Goal: Information Seeking & Learning: Check status

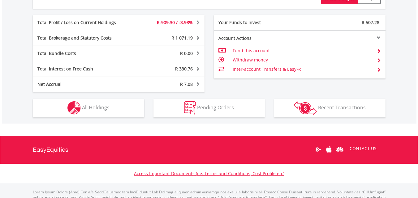
scroll to position [340, 0]
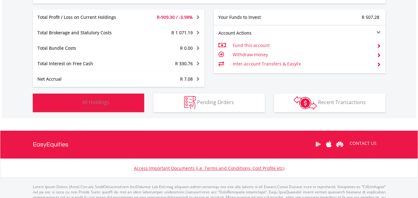
click at [90, 101] on span "All Holdings" at bounding box center [96, 102] width 28 height 7
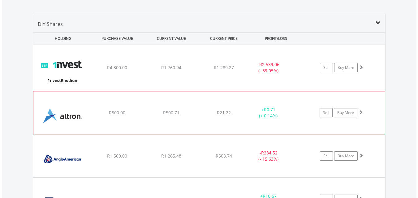
scroll to position [471, 0]
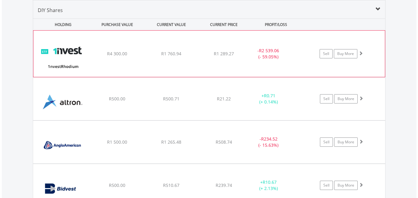
click at [290, 67] on div "﻿ 1nvestRhodium ETF R4 300.00 R1 760.94 R1 289.27 - R2 539.06 (- 59.05%) Sell B…" at bounding box center [208, 54] width 351 height 46
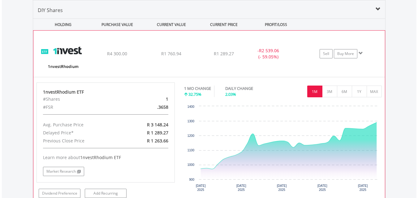
click at [290, 67] on div "﻿ 1nvestRhodium ETF R4 300.00 R1 760.94 R1 289.27 - R2 539.06 (- 59.05%) Sell B…" at bounding box center [208, 54] width 351 height 46
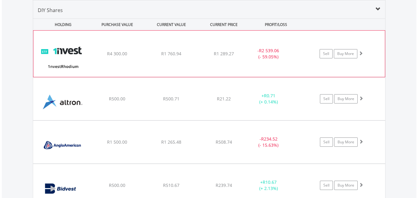
scroll to position [502, 0]
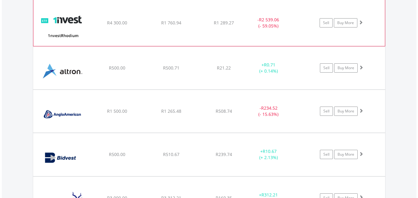
click at [290, 67] on div "+ R0.71 (+ 0.14%)" at bounding box center [268, 68] width 47 height 12
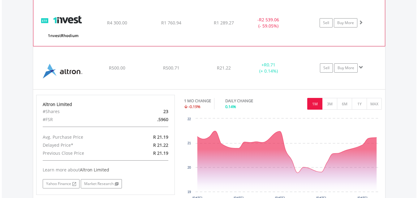
click at [290, 67] on div "+ R0.71 (+ 0.14%)" at bounding box center [268, 68] width 47 height 12
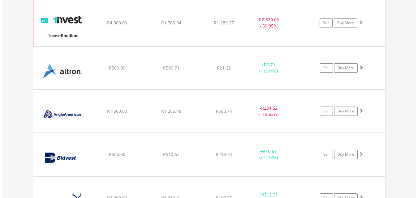
scroll to position [533, 0]
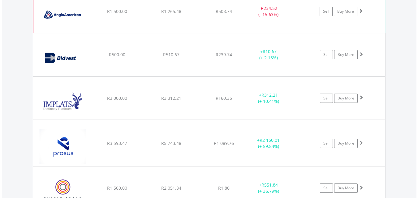
scroll to position [626, 0]
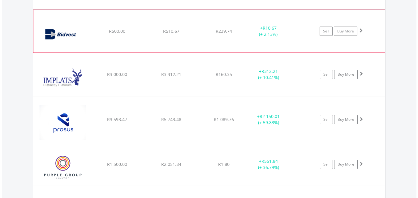
scroll to position [657, 0]
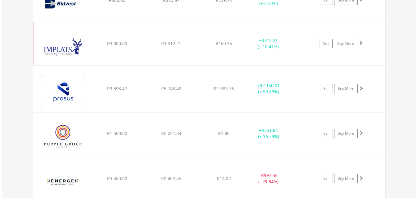
scroll to position [688, 0]
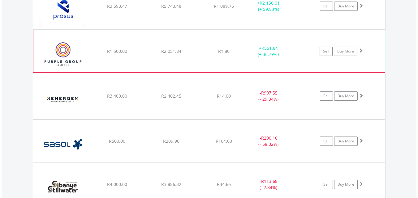
scroll to position [749, 0]
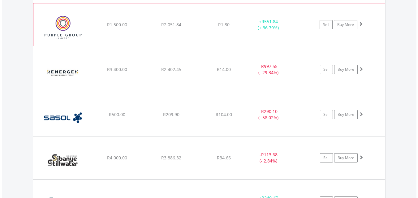
scroll to position [780, 0]
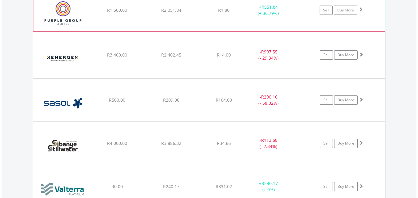
scroll to position [811, 0]
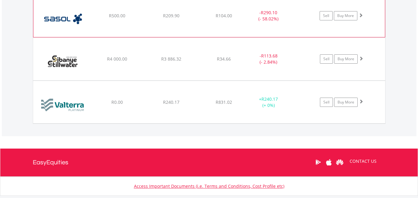
scroll to position [873, 0]
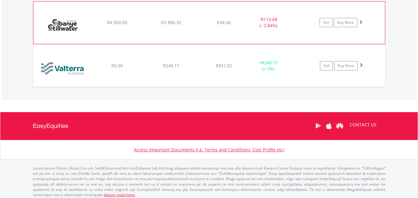
scroll to position [905, 0]
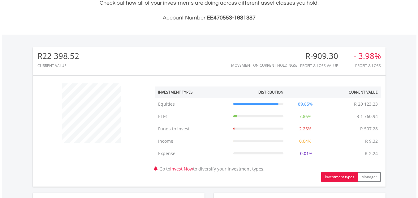
scroll to position [0, 0]
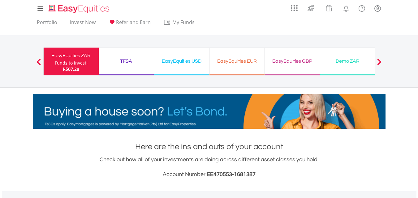
click at [195, 63] on div "EasyEquities USD" at bounding box center [182, 61] width 48 height 9
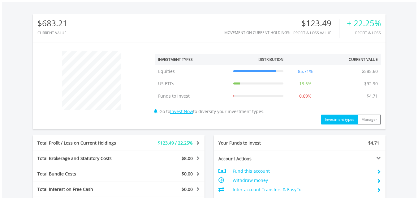
scroll to position [337, 0]
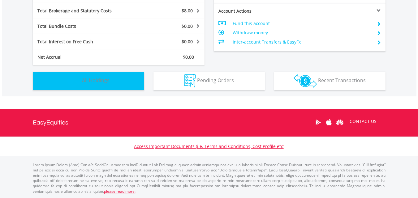
click at [105, 81] on span "All Holdings" at bounding box center [96, 80] width 28 height 7
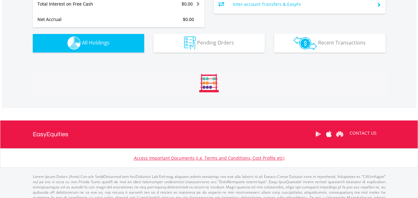
scroll to position [446, 0]
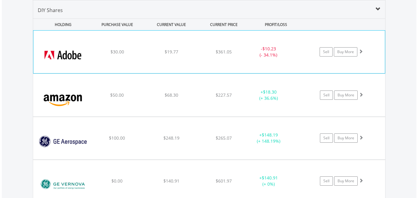
click at [292, 58] on div "- $10.23 (- 34.1%)" at bounding box center [276, 52] width 62 height 12
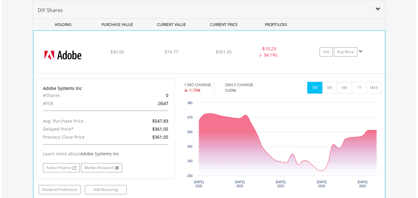
click at [291, 58] on div "﻿ Adobe Systems Inc $30.00 $19.77 $361.05 - $10.23 (- 34.1%) Sell Buy More" at bounding box center [208, 52] width 351 height 43
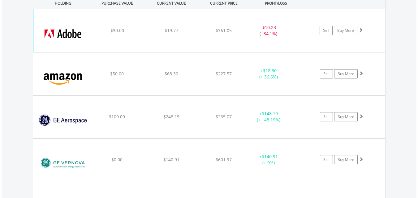
scroll to position [508, 0]
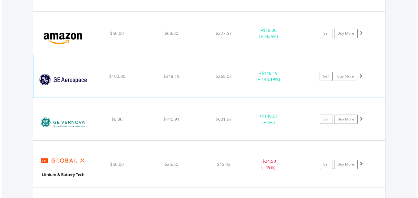
click at [292, 40] on div "+ $148.19 (+ 148.19%)" at bounding box center [276, 33] width 62 height 12
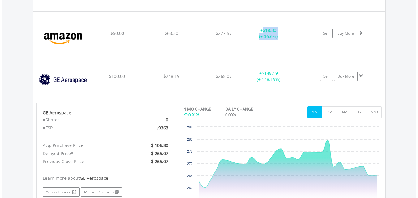
click at [292, 28] on div "+ $18.30 (+ 36.6%)" at bounding box center [276, 33] width 62 height 12
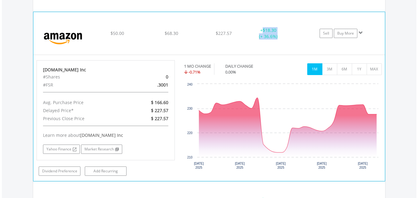
click at [291, 29] on div "+ $18.30 (+ 36.6%)" at bounding box center [268, 33] width 46 height 12
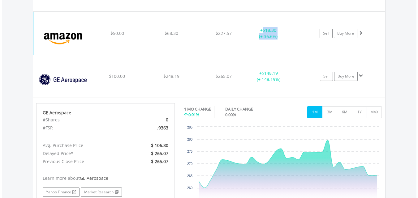
click at [291, 29] on div "+ $18.30 (+ 36.6%)" at bounding box center [268, 33] width 46 height 12
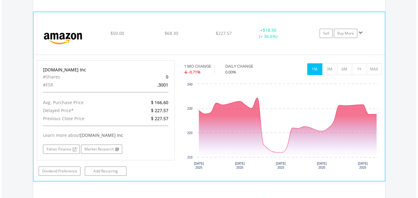
click at [290, 30] on div "+ $18.30 (+ 36.6%)" at bounding box center [268, 33] width 46 height 12
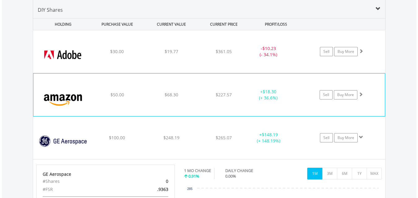
scroll to position [446, 0]
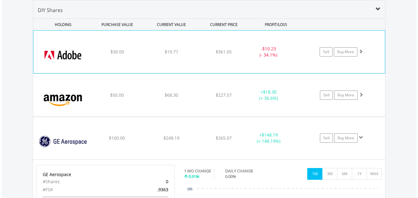
click at [290, 36] on div "﻿ Adobe Systems Inc $30.00 $19.77 $361.05 - $10.23 (- 34.1%) Sell Buy More" at bounding box center [208, 52] width 351 height 43
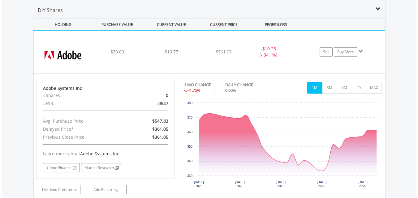
click at [290, 36] on div "﻿ Adobe Systems Inc $30.00 $19.77 $361.05 - $10.23 (- 34.1%) Sell Buy More" at bounding box center [208, 52] width 351 height 43
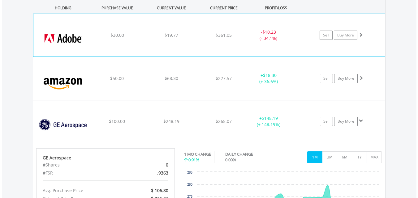
scroll to position [477, 0]
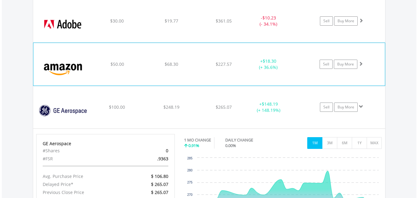
click at [297, 42] on div "﻿ Amazon.Com Inc $50.00 $68.30 $227.57 + $18.30 (+ 36.6%) Sell Buy More" at bounding box center [209, 21] width 352 height 43
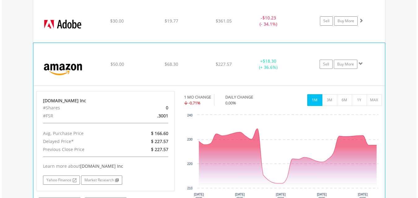
click at [296, 42] on div "﻿ Amazon.Com Inc $50.00 $68.30 $227.57 + $18.30 (+ 36.6%) Sell Buy More" at bounding box center [209, 21] width 352 height 43
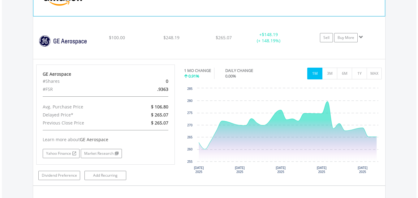
scroll to position [570, 0]
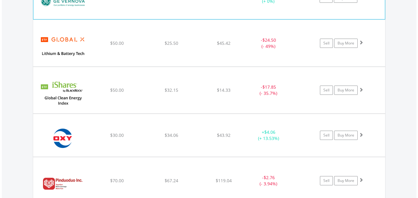
scroll to position [632, 0]
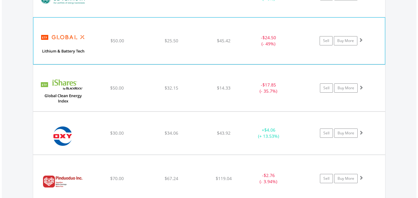
scroll to position [663, 0]
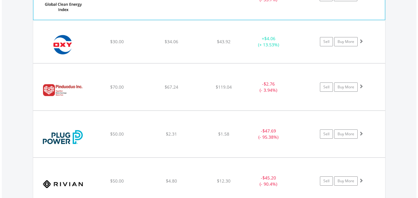
scroll to position [725, 0]
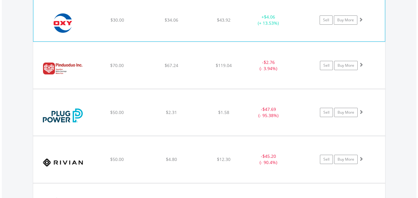
scroll to position [756, 0]
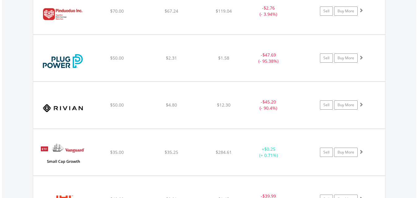
scroll to position [817, 0]
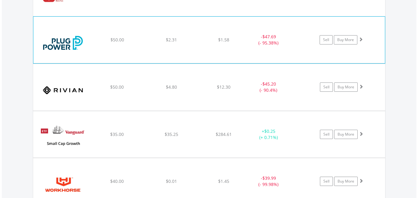
scroll to position [848, 0]
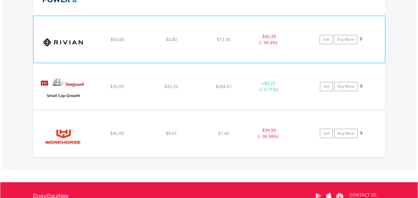
scroll to position [910, 0]
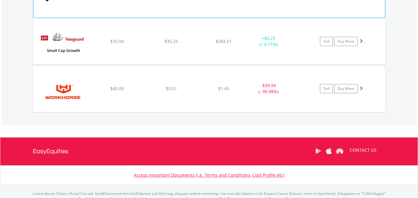
scroll to position [938, 0]
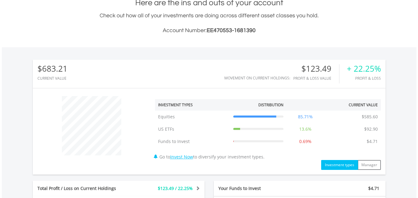
scroll to position [0, 0]
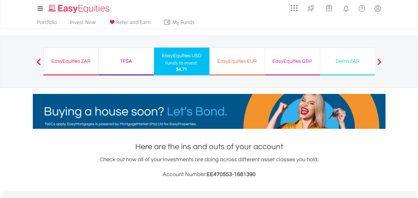
click at [129, 67] on div "TFSA Funds to invest: $4.71" at bounding box center [126, 62] width 55 height 28
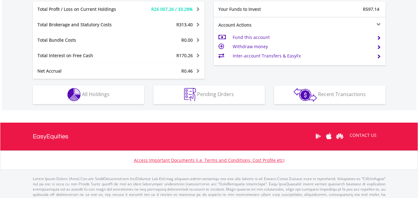
scroll to position [340, 0]
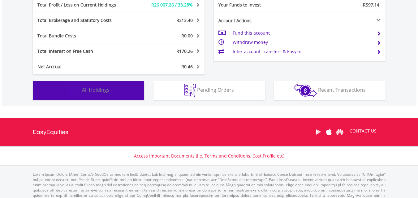
click at [105, 93] on span "All Holdings" at bounding box center [96, 90] width 28 height 7
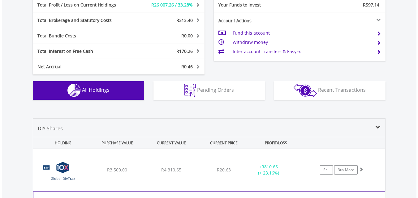
scroll to position [459, 0]
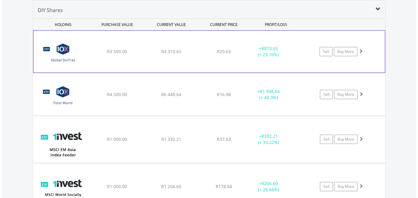
click at [290, 57] on div "+ R810.65 (+ 23.16%)" at bounding box center [268, 51] width 46 height 12
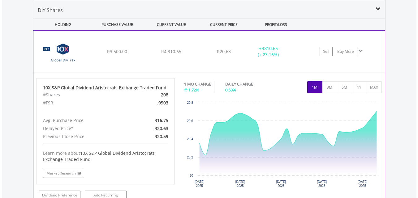
click at [283, 61] on div "﻿ 10X S&P Global Dividend Aristocrats Exchange Traded Fund R3 500.00 R4 310.65 …" at bounding box center [208, 52] width 351 height 42
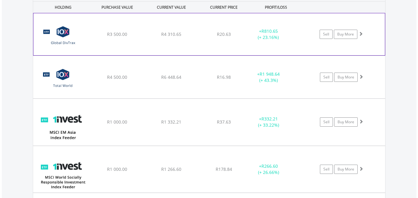
scroll to position [490, 0]
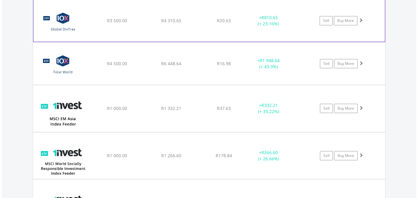
click at [282, 27] on div "+ R1 948.64 (+ 43.3%)" at bounding box center [268, 21] width 46 height 12
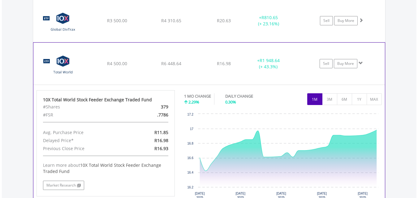
click at [285, 27] on div "+ R1 948.64 (+ 43.3%)" at bounding box center [268, 21] width 47 height 12
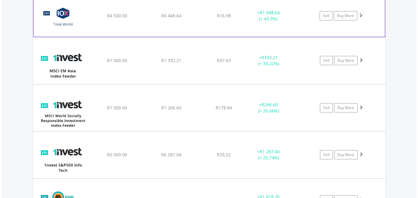
scroll to position [551, 0]
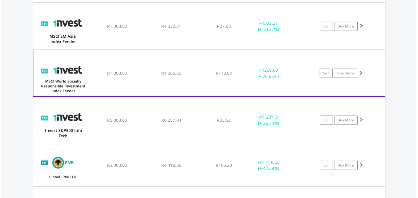
scroll to position [613, 0]
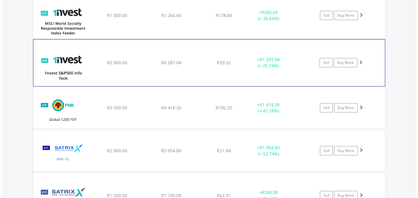
scroll to position [644, 0]
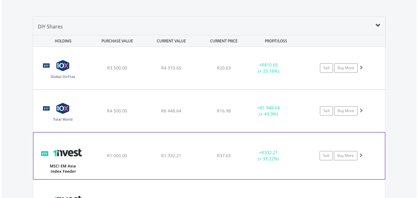
scroll to position [428, 0]
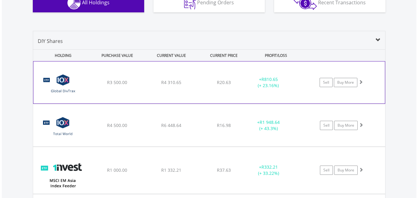
click at [293, 83] on div "+ R810.65 (+ 23.16%)" at bounding box center [276, 82] width 62 height 12
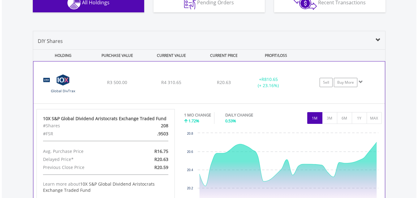
click at [293, 83] on div "+ R810.65 (+ 23.16%)" at bounding box center [276, 82] width 62 height 12
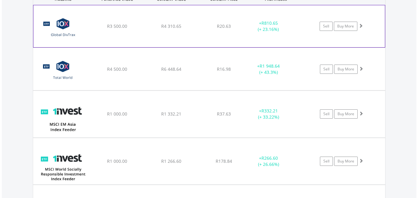
scroll to position [490, 0]
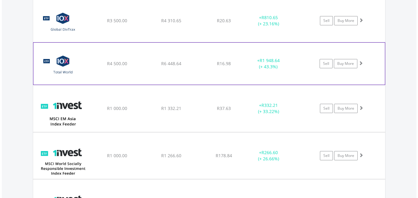
click at [289, 42] on div "﻿ 10X Total World Stock Feeder Exchange Traded Fund R4 500.00 R6 448.64 R16.98 …" at bounding box center [209, 21] width 352 height 42
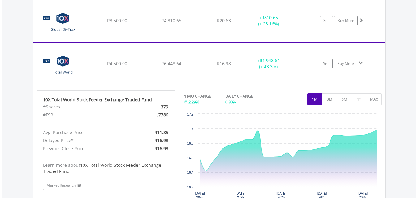
click at [289, 42] on div "﻿ 10X Total World Stock Feeder Exchange Traded Fund R4 500.00 R6 448.64 R16.98 …" at bounding box center [209, 21] width 352 height 42
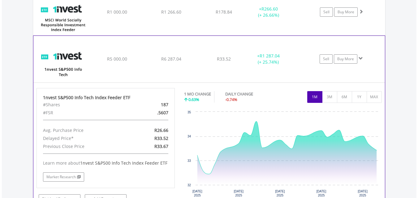
scroll to position [644, 0]
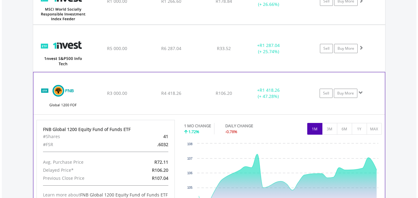
scroll to position [675, 0]
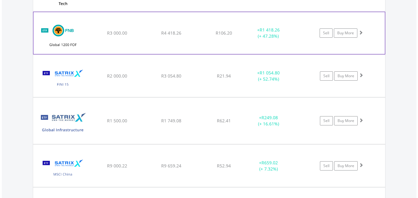
scroll to position [706, 0]
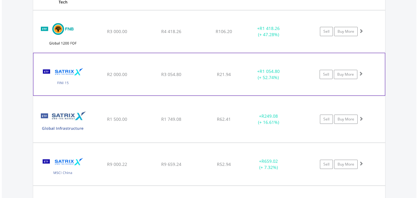
scroll to position [737, 0]
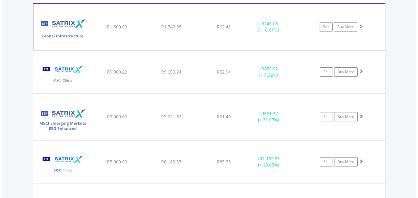
scroll to position [799, 0]
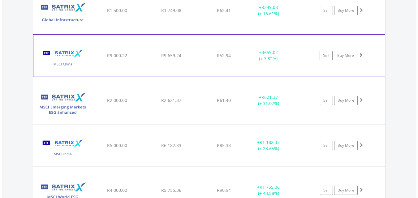
scroll to position [830, 0]
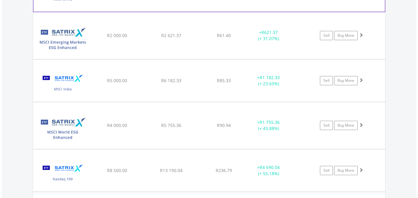
scroll to position [892, 0]
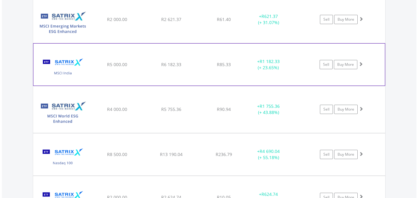
scroll to position [923, 0]
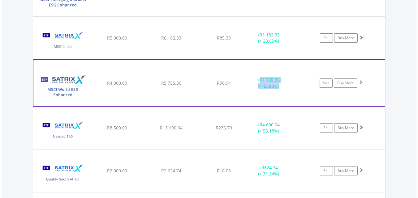
scroll to position [953, 0]
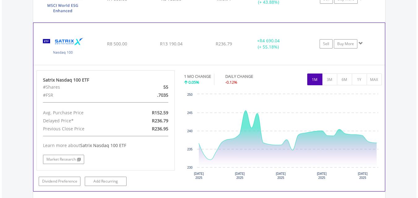
scroll to position [1015, 0]
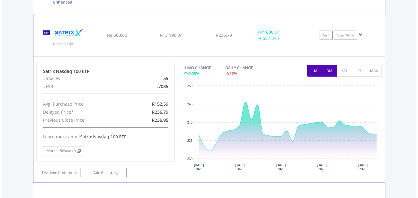
click at [332, 71] on button "3M" at bounding box center [329, 71] width 15 height 12
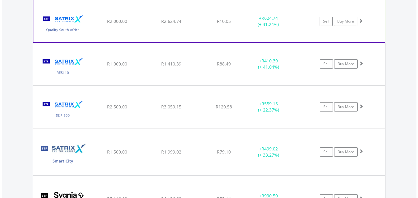
scroll to position [1077, 0]
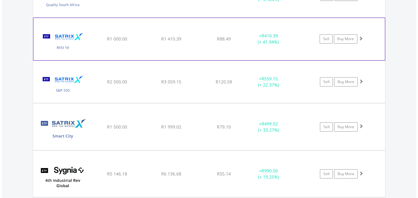
scroll to position [1108, 0]
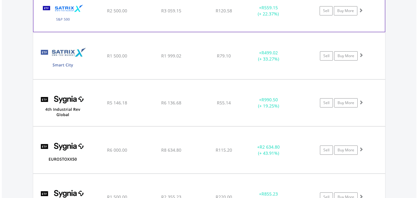
scroll to position [1170, 0]
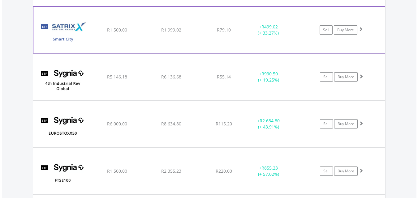
scroll to position [1201, 0]
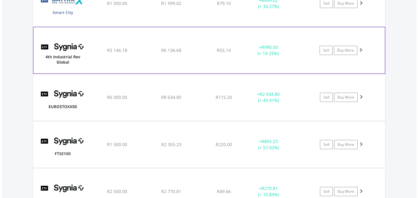
scroll to position [1263, 0]
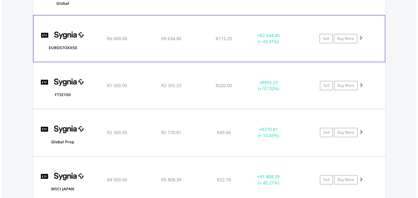
scroll to position [1294, 0]
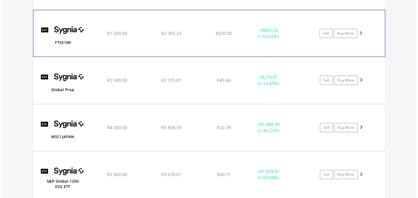
scroll to position [1356, 0]
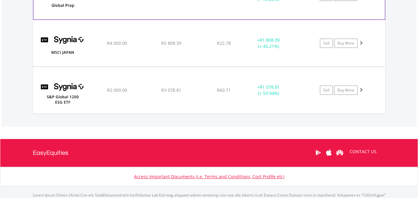
scroll to position [1417, 0]
